Goal: Ask a question

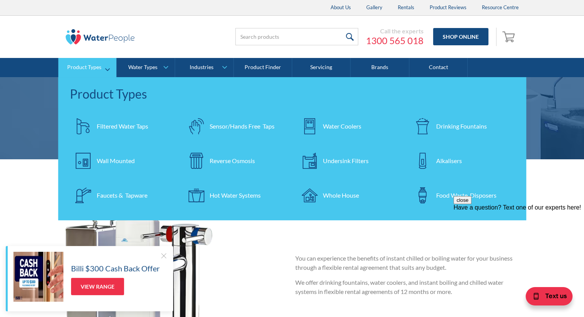
click at [445, 125] on div "Drinking Fountains" at bounding box center [461, 126] width 51 height 9
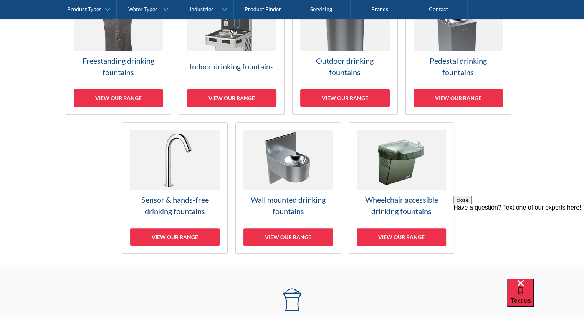
scroll to position [307, 0]
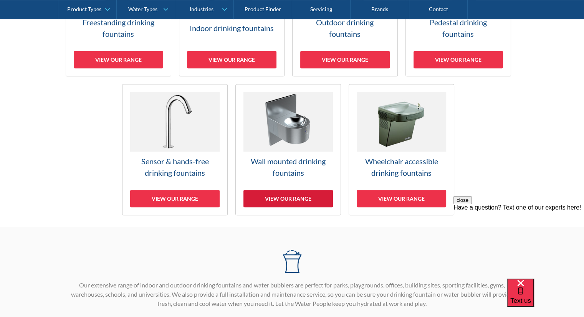
click at [295, 196] on div "View our range" at bounding box center [287, 198] width 89 height 17
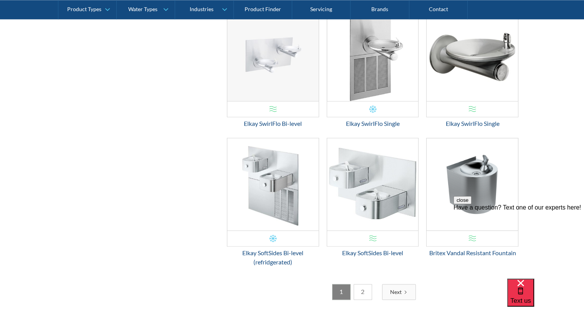
scroll to position [1192, 0]
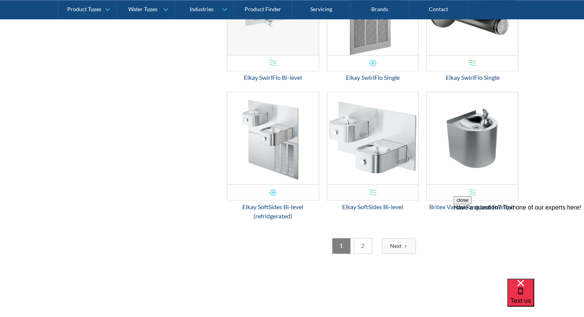
click at [388, 243] on link "Next" at bounding box center [399, 246] width 34 height 16
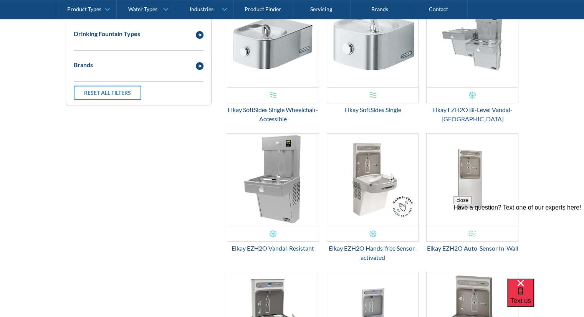
scroll to position [347, 0]
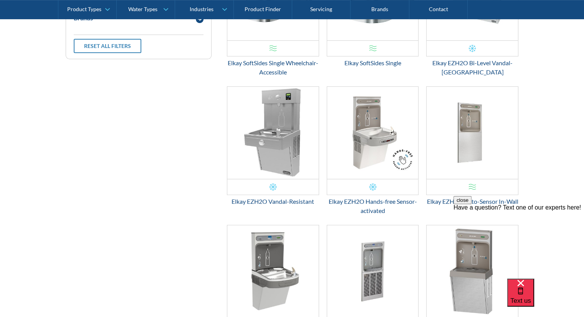
click at [519, 211] on div "Have a question? Text one of our experts here!" at bounding box center [518, 207] width 131 height 7
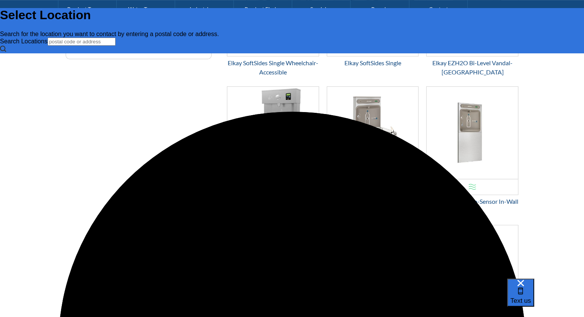
scroll to position [0, 0]
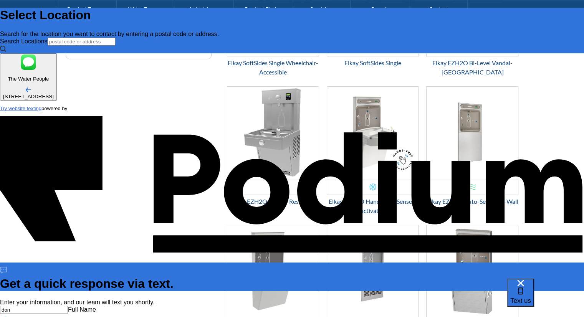
type input "Don Wong"
type Phone "0481 267 644"
type textarea "W"
type textarea "x"
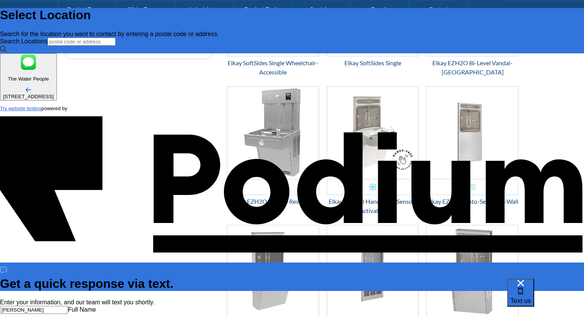
type textarea "Wha"
type textarea "x"
type textarea "What"
type textarea "x"
type textarea "What a"
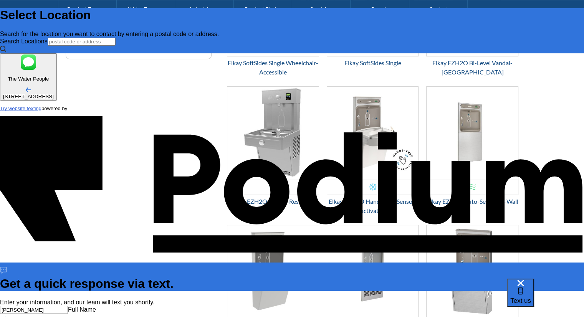
type textarea "x"
type textarea "What ar"
type textarea "x"
type textarea "What are"
type textarea "x"
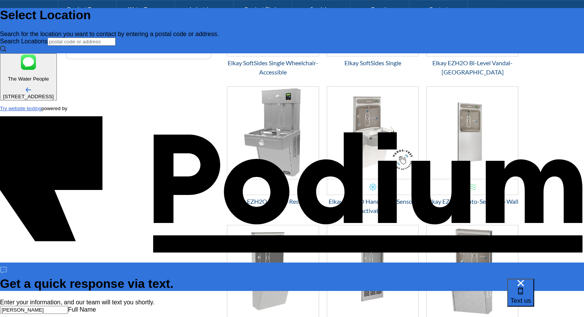
type textarea "What are yo"
type textarea "x"
type textarea "What are you"
type textarea "x"
type textarea "What are your"
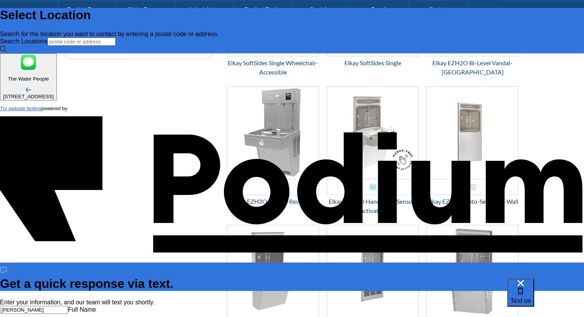
type textarea "x"
type textarea "What are you"
type textarea "x"
type textarea "What are yo"
type textarea "x"
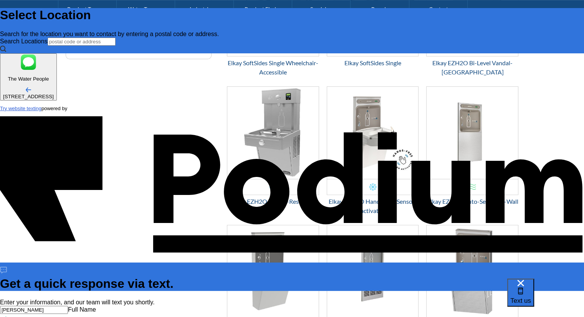
type textarea "Wha"
type textarea "W"
type textarea "x"
type textarea "H"
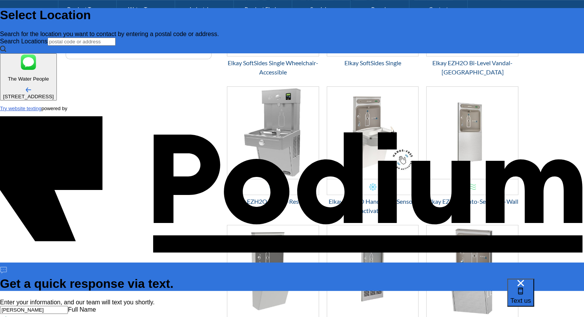
type textarea "x"
type textarea "How"
type textarea "x"
type textarea "How"
type textarea "x"
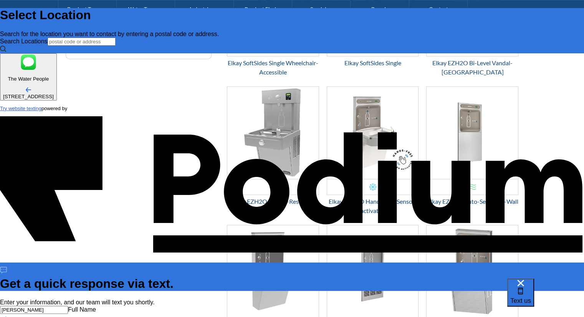
type textarea "How m"
type textarea "x"
type textarea "How mu"
type textarea "x"
type textarea "How muc"
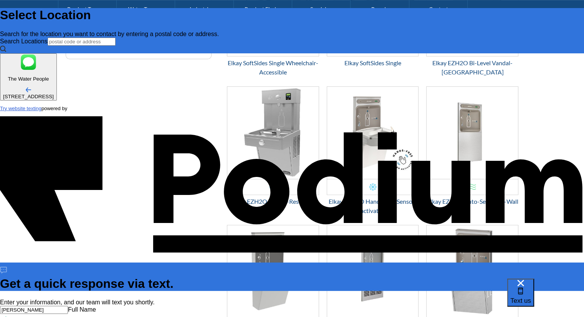
type textarea "x"
type textarea "How much"
type textarea "x"
type textarea "How much wo"
type textarea "x"
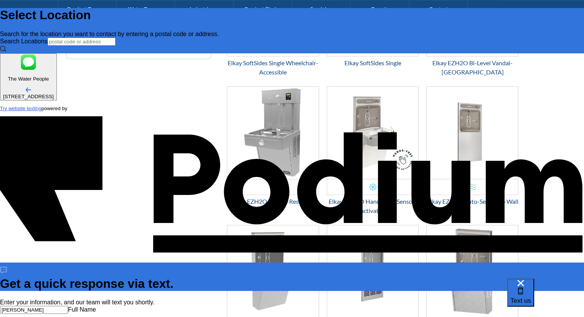
type textarea "How much wou"
type textarea "x"
type textarea "How much woul"
type textarea "x"
type textarea "How much would"
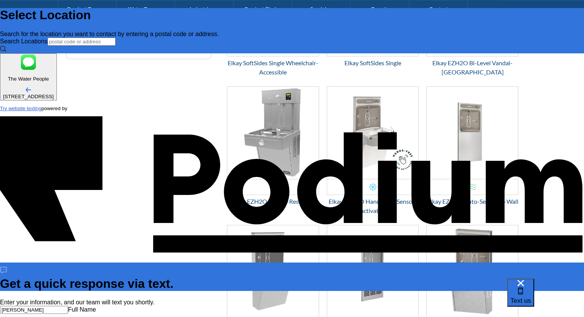
type textarea "x"
type textarea "How much would i"
type textarea "x"
type textarea "How much would it"
type textarea "x"
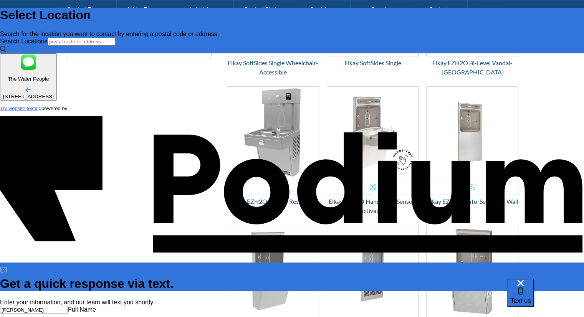
type textarea "How much would it"
type textarea "x"
type textarea "How much would it c"
type textarea "x"
type textarea "How much would it co"
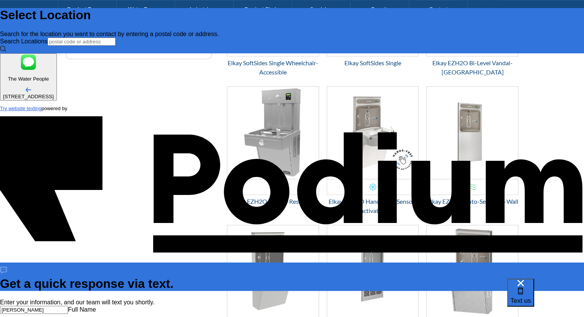
type textarea "x"
type textarea "How much would it cos"
type textarea "x"
type textarea "How much would it cost"
type textarea "x"
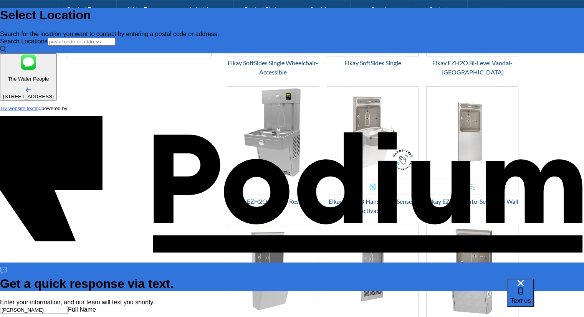
type textarea "How much would it cost to"
type textarea "x"
type textarea "How much would it cost to"
type textarea "x"
type textarea "How much would it cost to in"
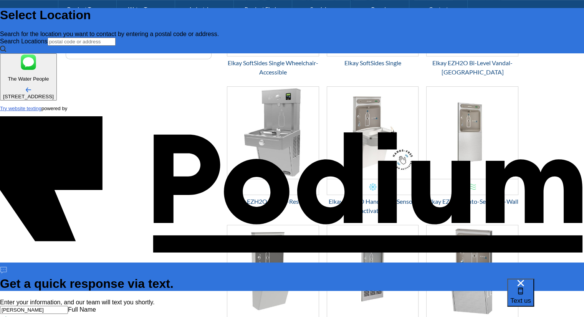
type textarea "x"
type textarea "How much would it cost to ins"
type textarea "x"
type textarea "How much would it cost to insta"
type textarea "x"
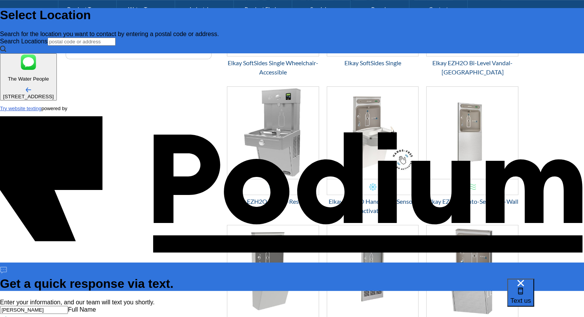
type textarea "How much would it cost to install"
type textarea "x"
type textarea "How much would it cost to install"
type textarea "x"
type textarea "How much would it cost to install 3"
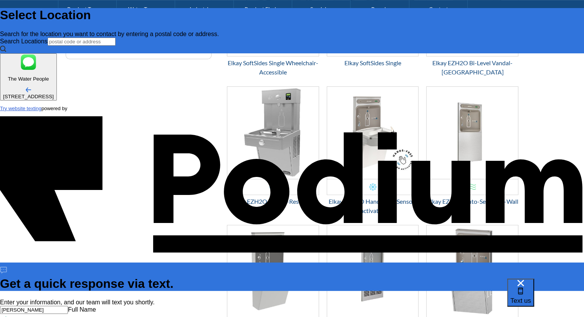
type textarea "x"
type textarea "How much would it cost to install 3"
type textarea "x"
